Goal: Book appointment/travel/reservation

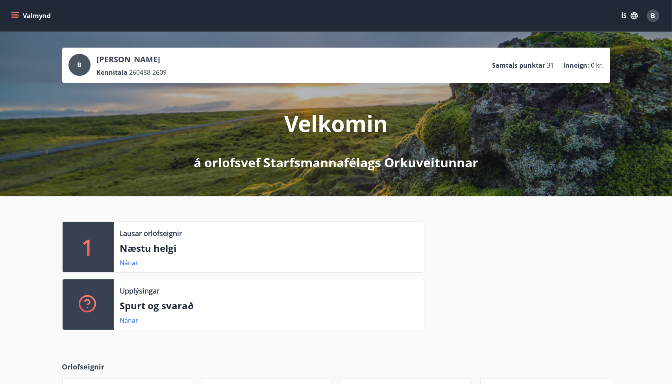
click at [20, 16] on button "Valmynd" at bounding box center [31, 16] width 45 height 14
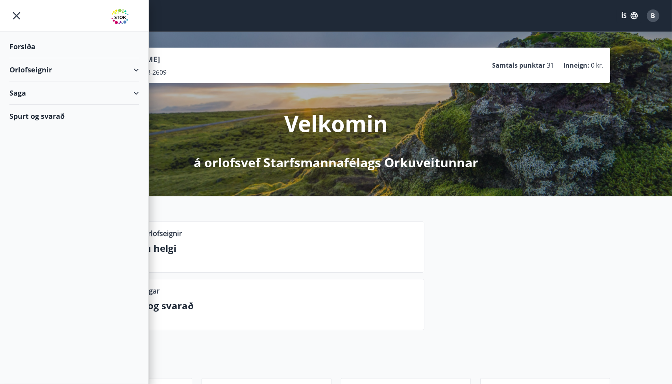
click at [47, 70] on div "Orlofseignir" at bounding box center [74, 69] width 130 height 23
click at [32, 106] on div "Bókunardagatal" at bounding box center [74, 106] width 117 height 17
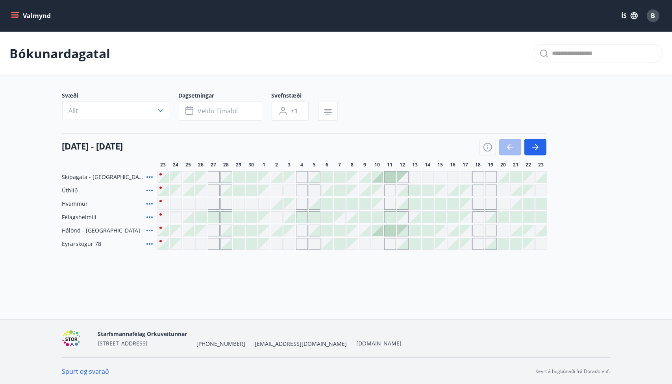
drag, startPoint x: 534, startPoint y: 147, endPoint x: 501, endPoint y: 168, distance: 39.3
click at [534, 147] on icon "button" at bounding box center [535, 147] width 6 height 1
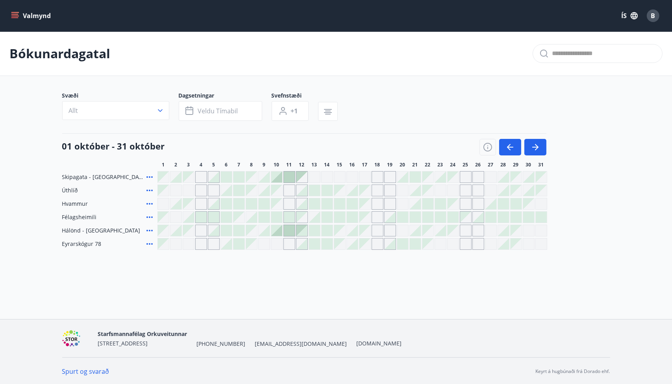
click at [186, 177] on div "Gráir dagar eru ekki bókanlegir" at bounding box center [188, 177] width 11 height 11
click at [253, 182] on div "Gráir dagar eru ekki bókanlegir" at bounding box center [251, 177] width 11 height 11
click at [239, 178] on div at bounding box center [239, 177] width 11 height 11
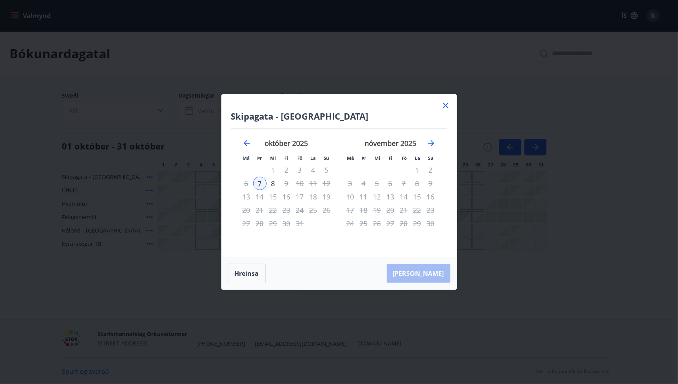
click at [444, 104] on icon at bounding box center [446, 106] width 6 height 6
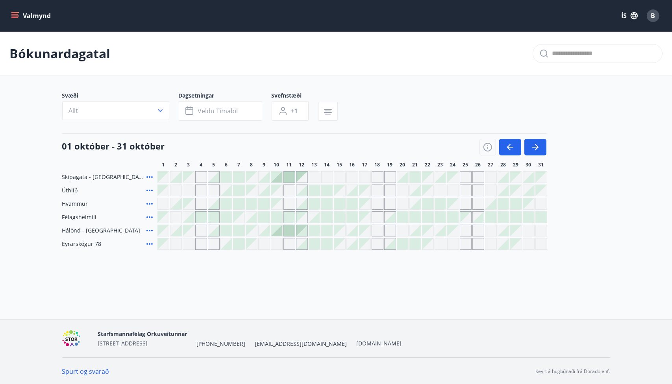
click at [149, 176] on icon at bounding box center [149, 177] width 9 height 9
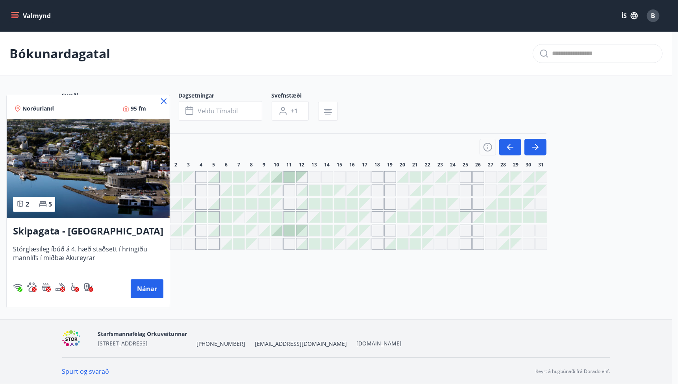
click at [163, 99] on icon at bounding box center [163, 100] width 9 height 9
